Goal: Transaction & Acquisition: Book appointment/travel/reservation

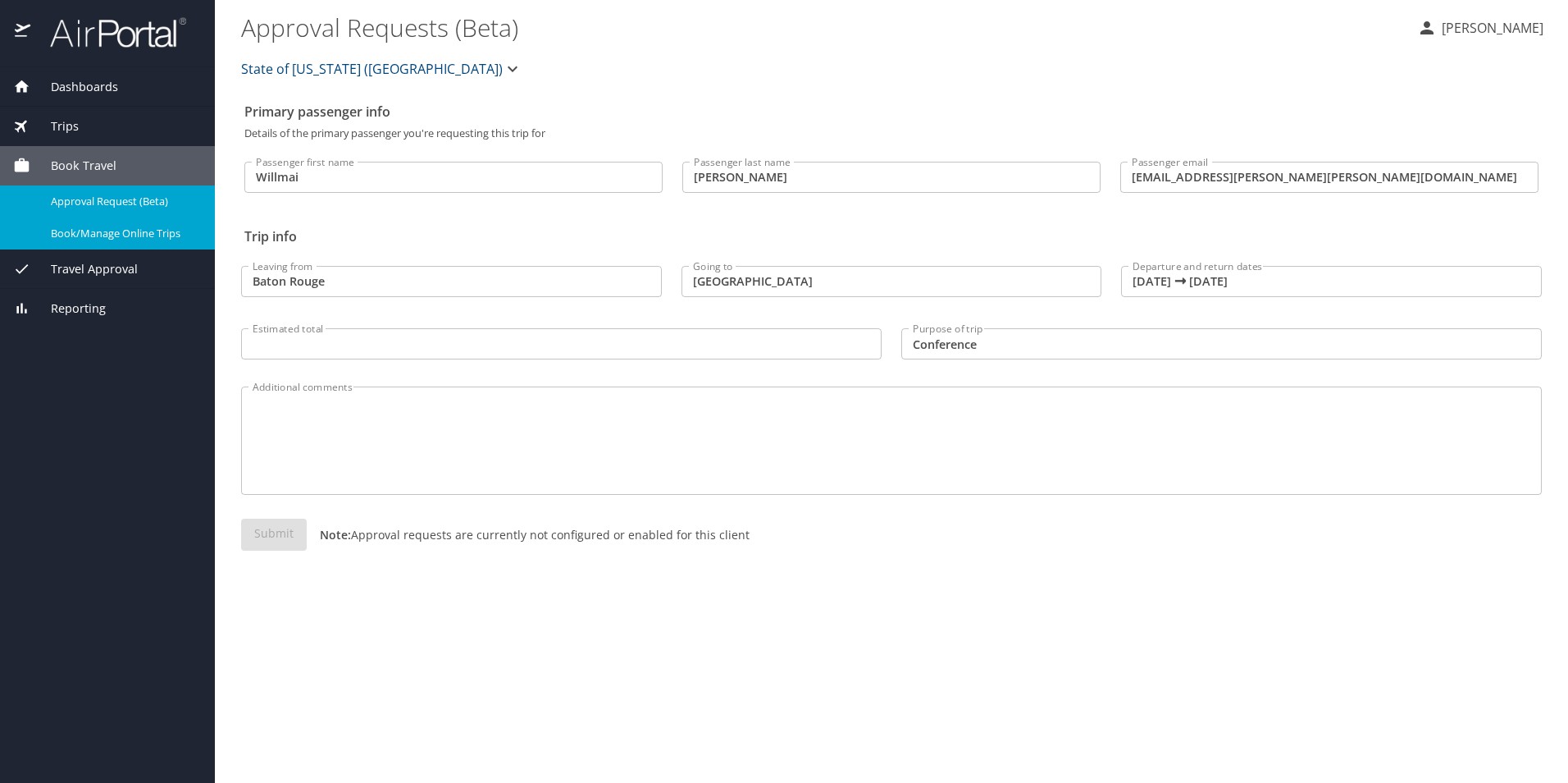
click at [86, 131] on div "Trips" at bounding box center [107, 126] width 189 height 18
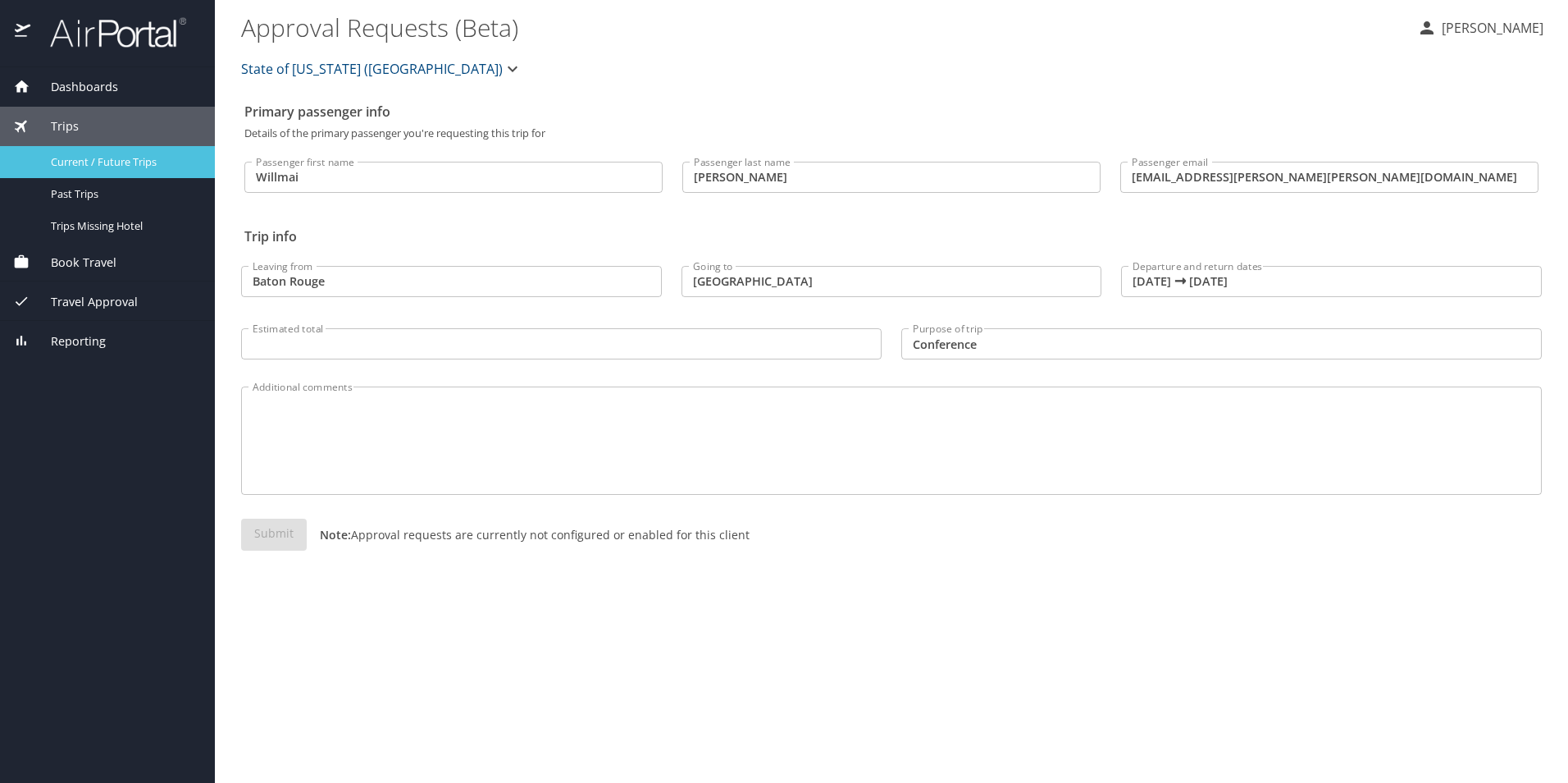
click at [156, 163] on span "Current / Future Trips" at bounding box center [123, 163] width 145 height 16
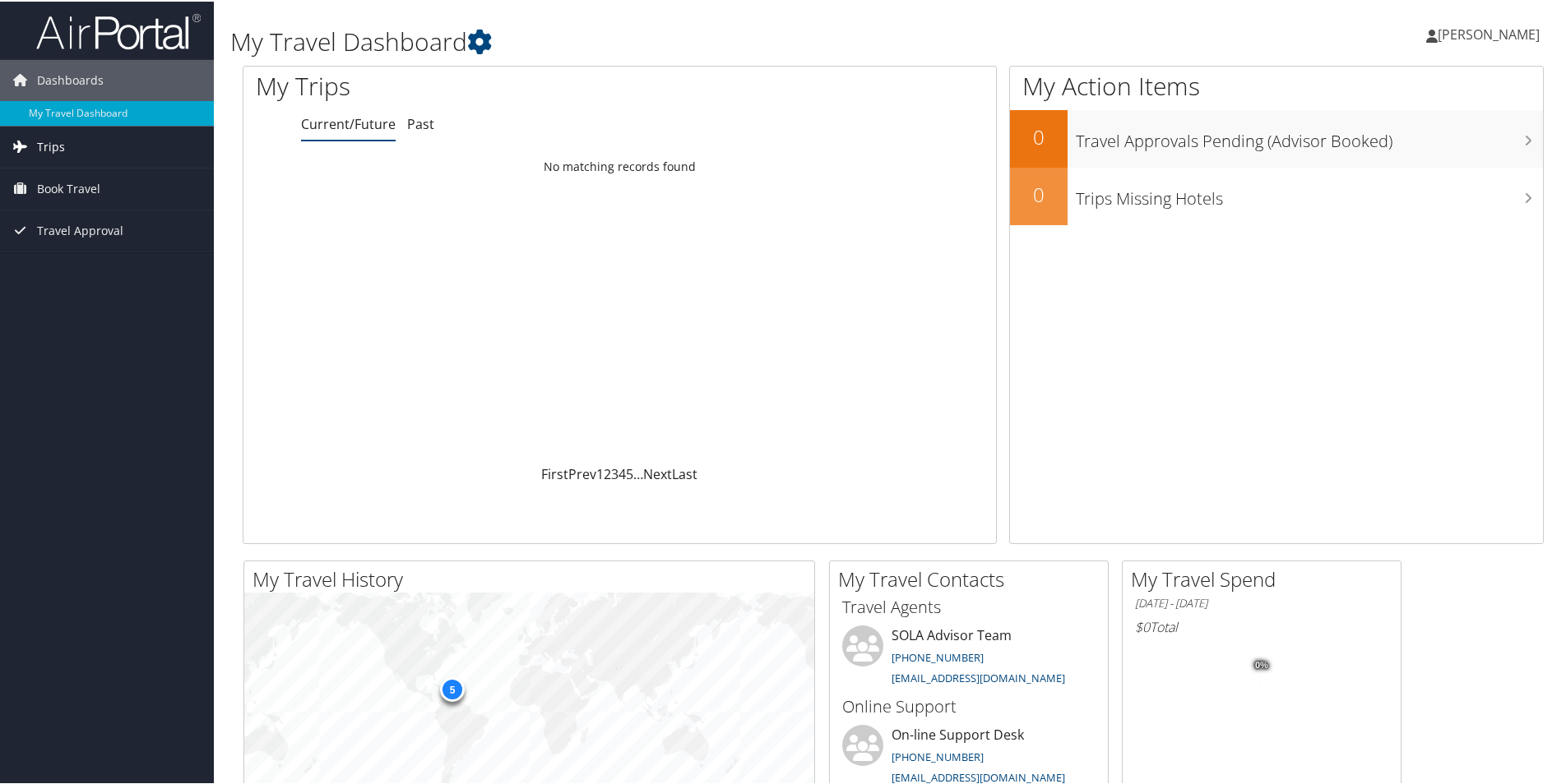
click at [30, 132] on link "Trips" at bounding box center [107, 146] width 214 height 41
click at [61, 173] on link "Current/Future Trips" at bounding box center [107, 178] width 214 height 25
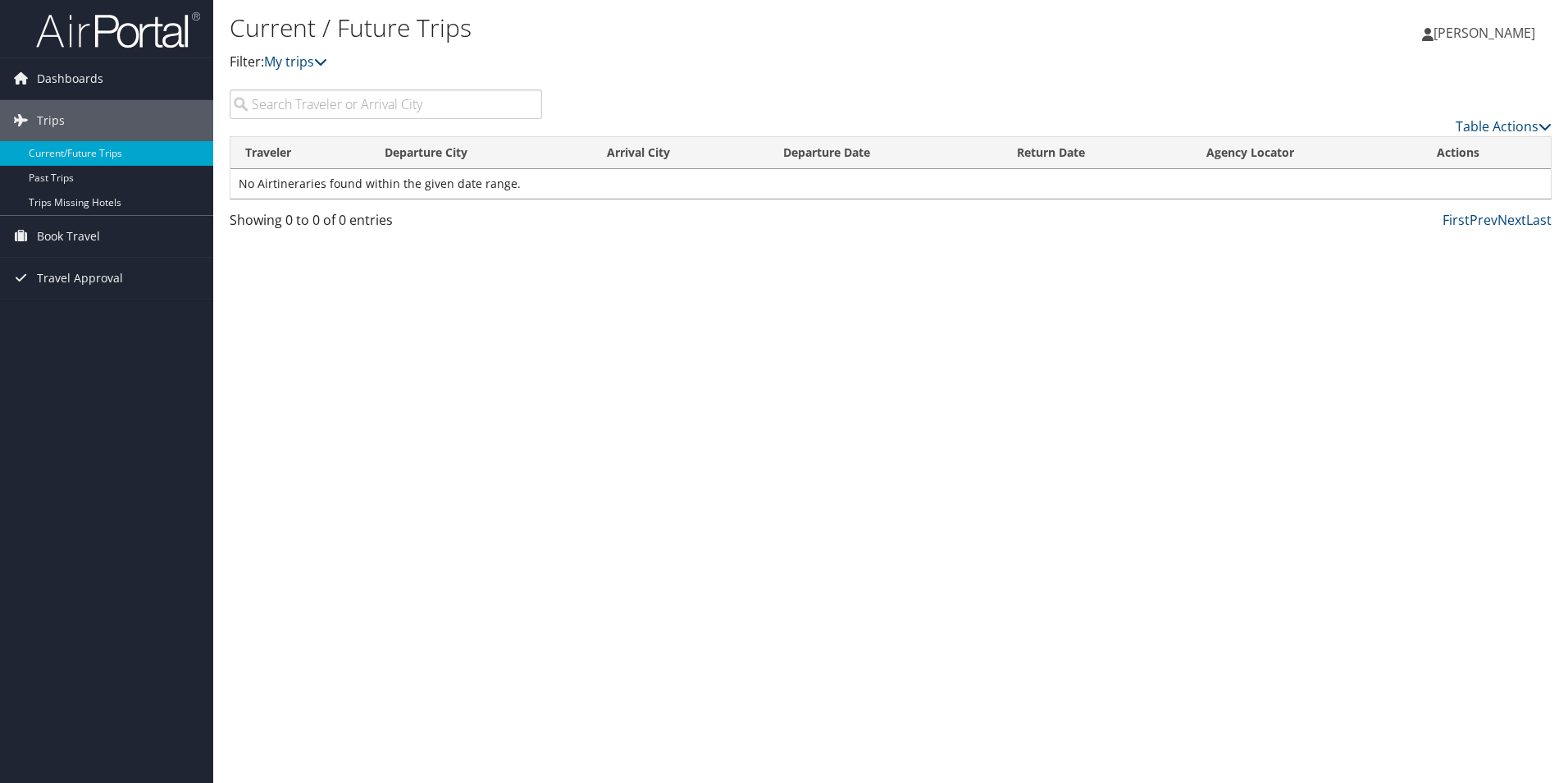
click at [323, 105] on input "search" at bounding box center [386, 104] width 313 height 30
click at [320, 62] on icon at bounding box center [320, 61] width 13 height 13
click at [57, 273] on span "Travel Approval" at bounding box center [81, 279] width 87 height 41
click at [61, 234] on span "Book Travel" at bounding box center [69, 236] width 63 height 41
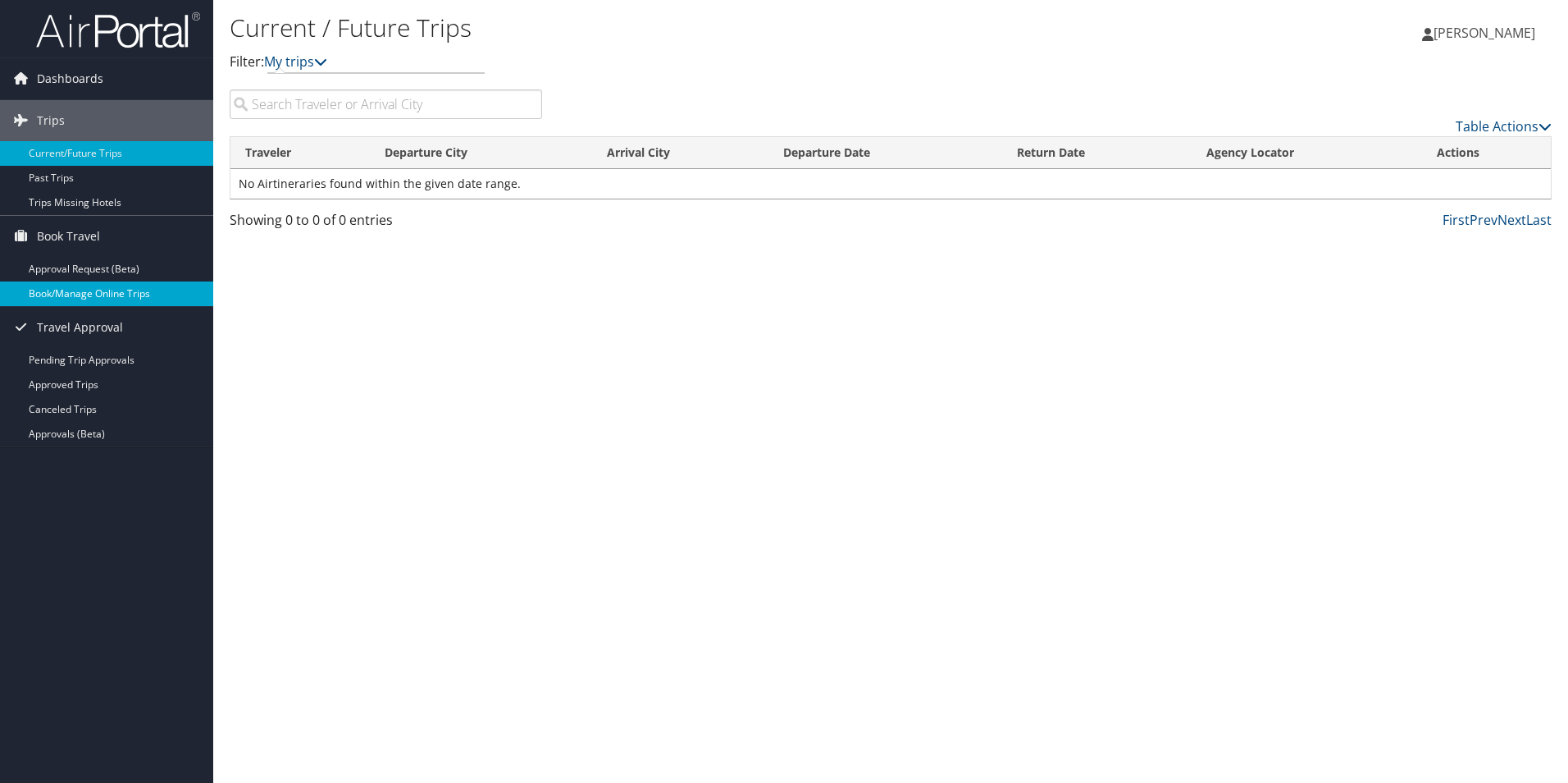
click at [92, 294] on link "Book/Manage Online Trips" at bounding box center [106, 294] width 214 height 25
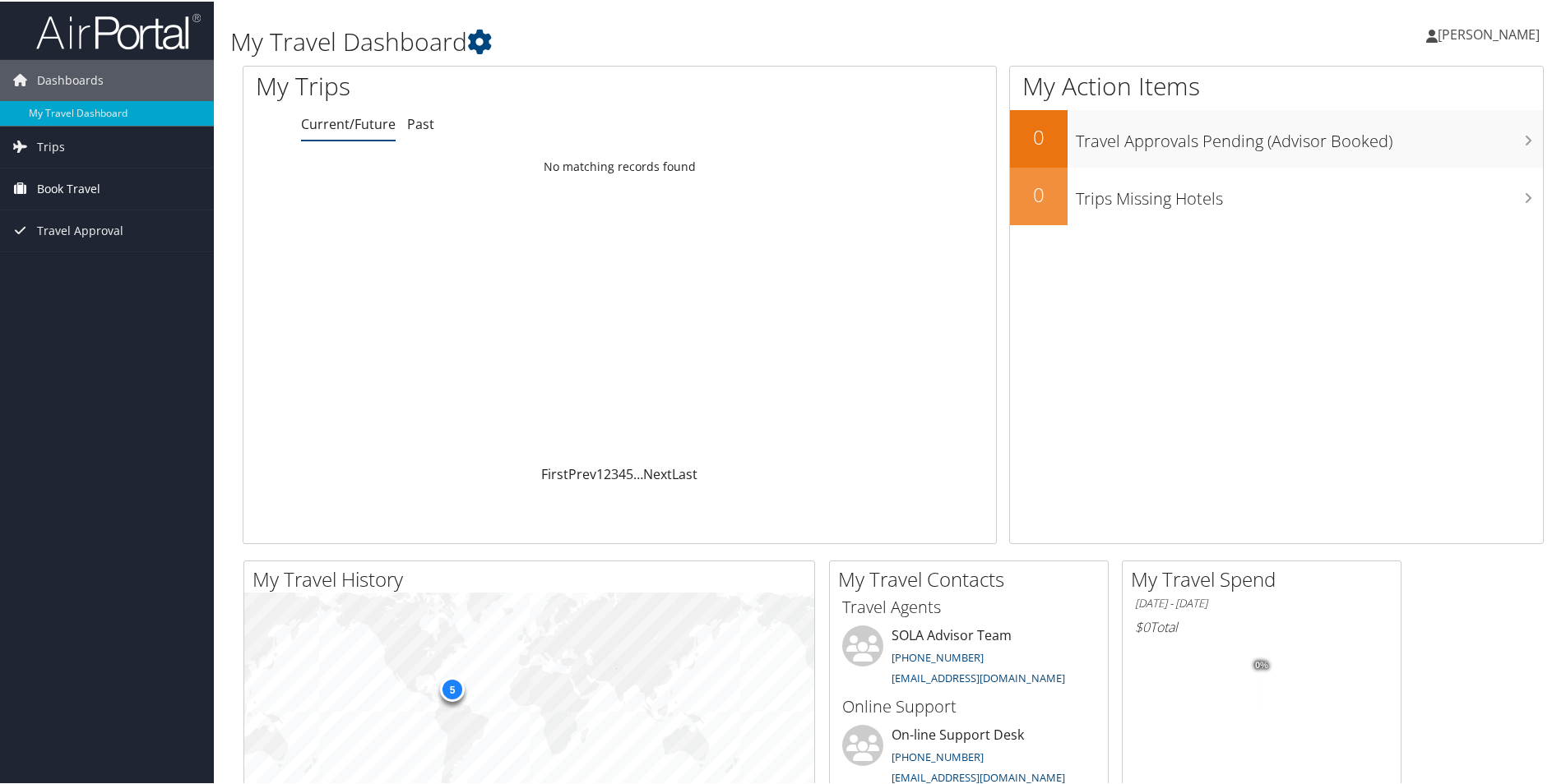
click at [67, 186] on span "Book Travel" at bounding box center [69, 187] width 63 height 41
click at [112, 147] on link "Trips" at bounding box center [107, 146] width 214 height 41
click at [72, 252] on span "Book Travel" at bounding box center [69, 261] width 63 height 41
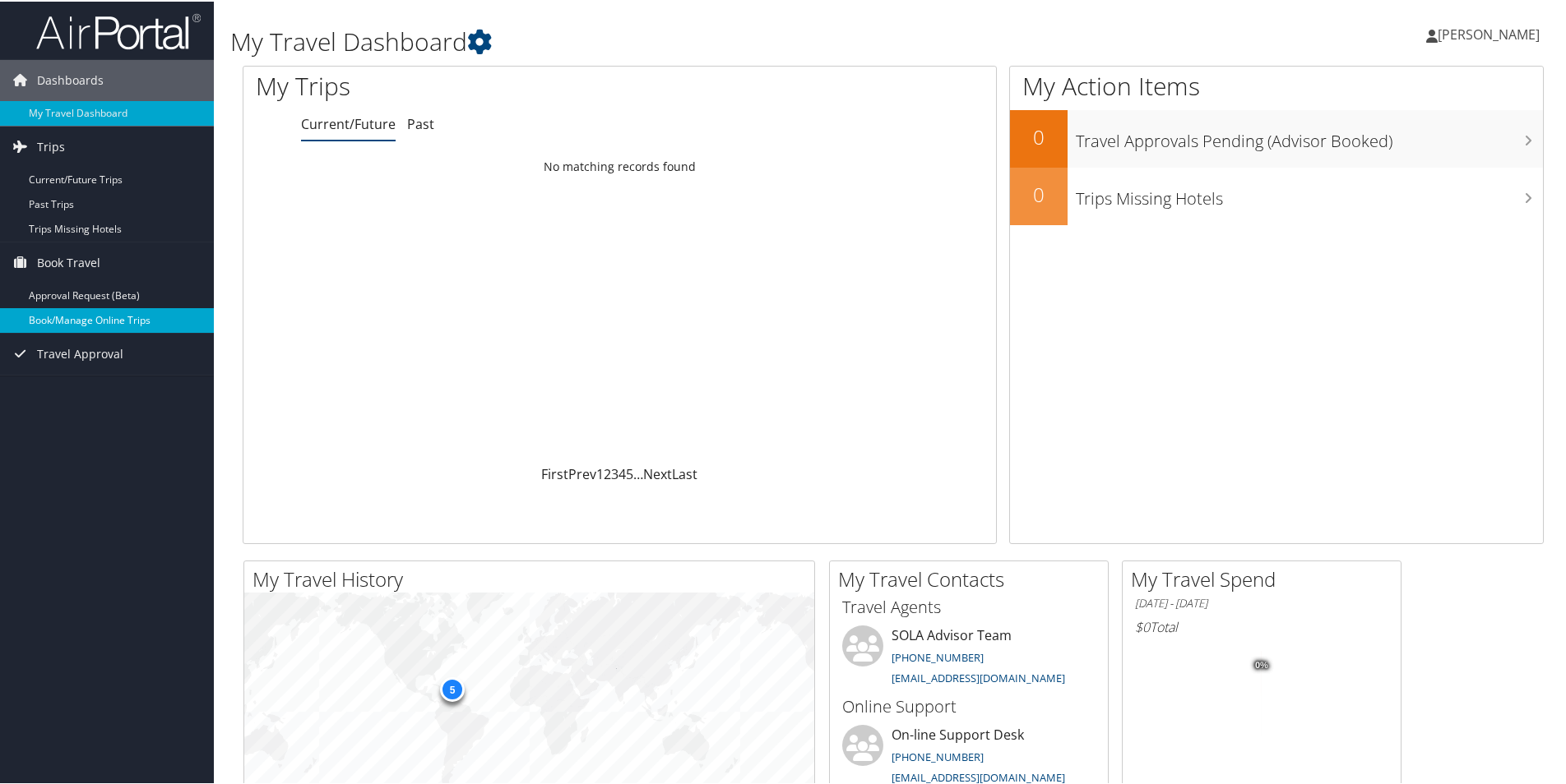
click at [71, 315] on link "Book/Manage Online Trips" at bounding box center [107, 319] width 214 height 25
